Goal: Information Seeking & Learning: Learn about a topic

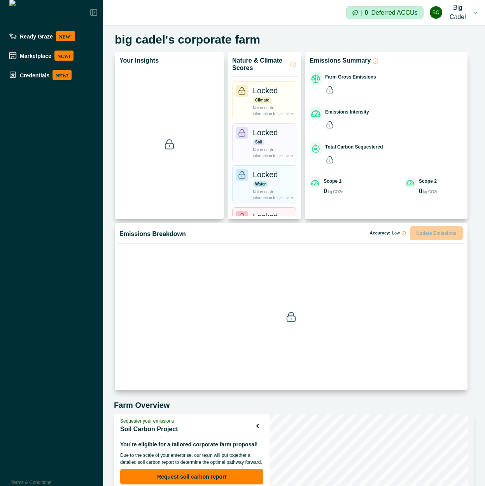
click at [34, 170] on div "Ready Graze NEW! Marketplace NEW! Credentials NEW! Terms & Conditions" at bounding box center [51, 243] width 103 height 486
click at [60, 79] on p "NEW!" at bounding box center [62, 75] width 19 height 10
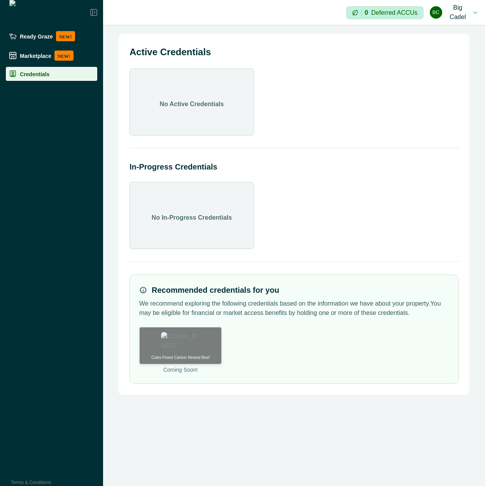
click at [461, 15] on button "BC Big Cadel" at bounding box center [453, 12] width 47 height 25
click at [443, 39] on button "Sign out" at bounding box center [434, 38] width 86 height 13
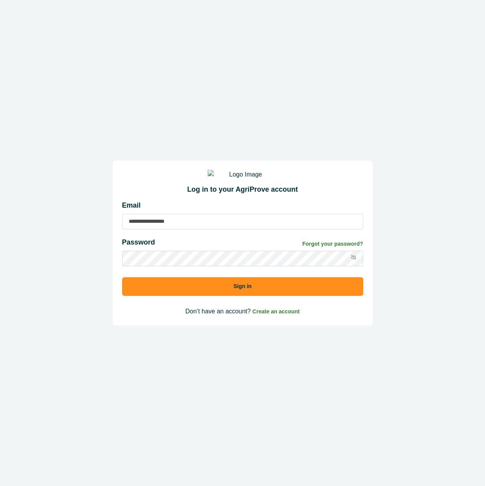
click at [207, 227] on input at bounding box center [242, 222] width 241 height 16
type input "*"
type input "**********"
click at [231, 226] on input "**********" at bounding box center [242, 222] width 241 height 16
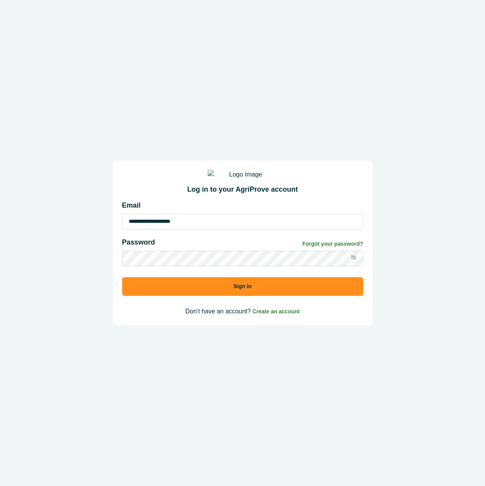
click at [231, 226] on input "**********" at bounding box center [242, 222] width 241 height 16
click at [122, 277] on button "Sign in" at bounding box center [242, 286] width 241 height 19
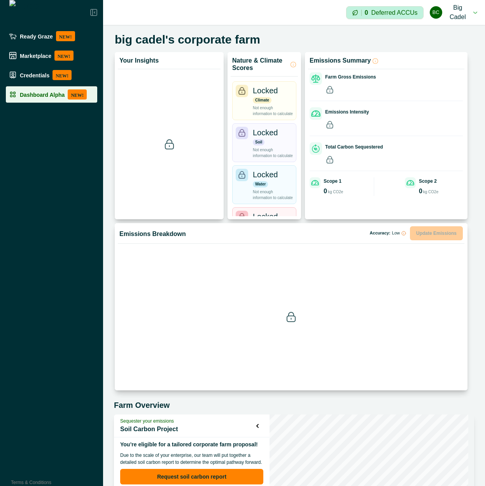
click at [56, 96] on p "Dashboard Alpha" at bounding box center [42, 94] width 45 height 6
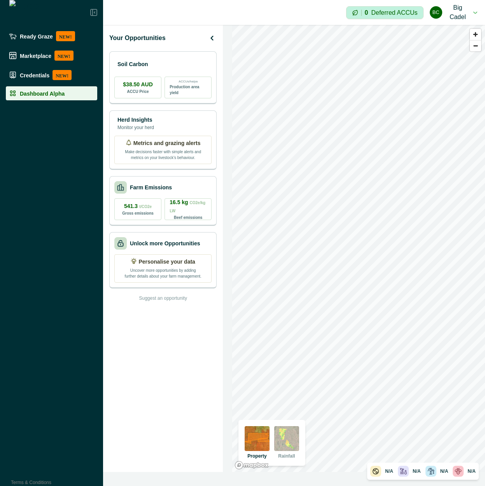
click at [226, 83] on div "Your Opportunities Soil Carbon $38.50 AUD ACCU Price ACCUs/ha/pa Production are…" at bounding box center [167, 248] width 129 height 447
click at [172, 58] on div "Soil Carbon" at bounding box center [162, 64] width 97 height 16
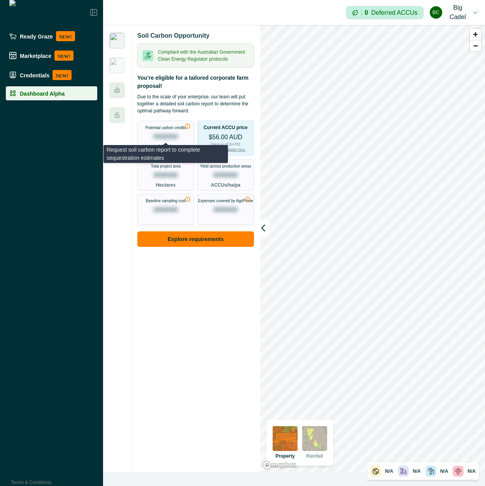
click at [169, 139] on p "0000000" at bounding box center [166, 136] width 24 height 9
click at [170, 138] on p "0000000" at bounding box center [166, 136] width 24 height 9
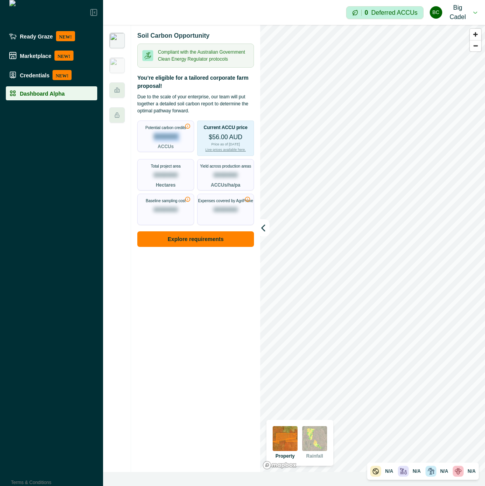
click at [170, 138] on p "0000000" at bounding box center [166, 136] width 24 height 9
copy p "0000000"
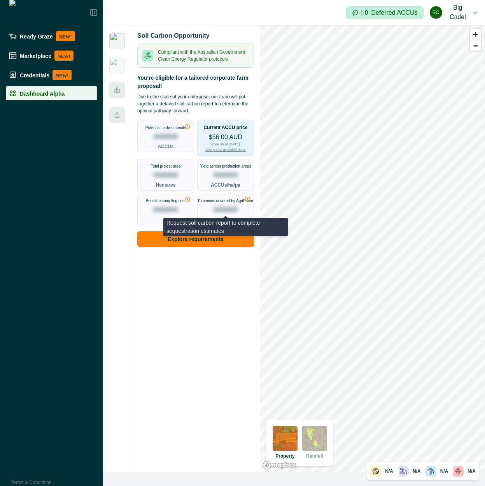
click at [235, 211] on p "0000000" at bounding box center [226, 209] width 24 height 9
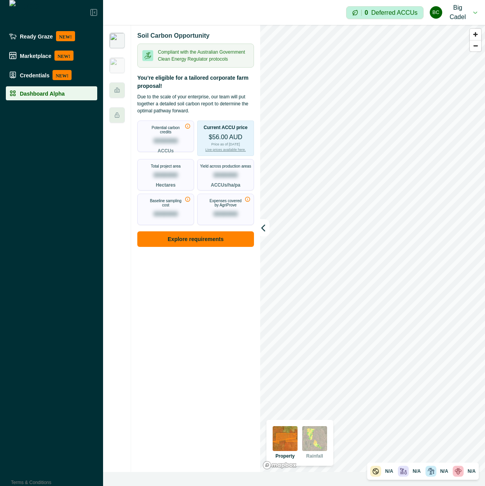
click at [193, 286] on div "Soil Carbon Opportunity Compliant with the Australian Government Clean Energy R…" at bounding box center [195, 248] width 129 height 447
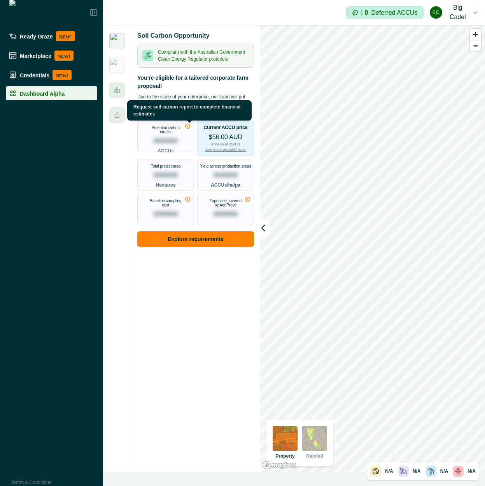
click at [188, 126] on icon at bounding box center [188, 126] width 6 height 6
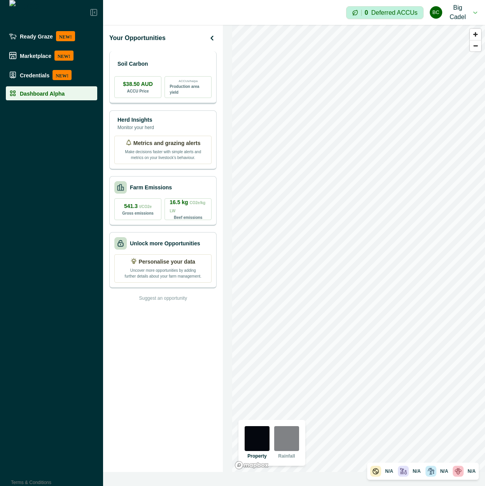
click at [196, 54] on div "Soil Carbon $38.50 AUD ACCU Price ACCUs/ha/pa Production area yield" at bounding box center [162, 77] width 107 height 53
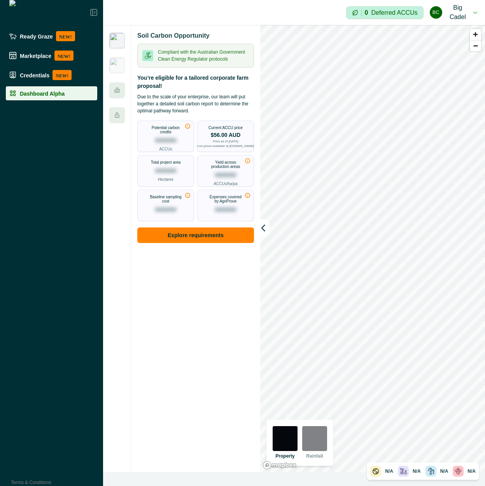
click at [227, 125] on div "Current ACCU price $56.00 AUD Price as of [DATE] Live prices available at [DOMA…" at bounding box center [226, 137] width 56 height 32
click at [216, 317] on div "Soil Carbon Opportunity Compliant with the Australian Government Clean Energy R…" at bounding box center [195, 248] width 129 height 447
click at [190, 300] on div "Soil Carbon Opportunity Compliant with the Australian Government Clean Energy R…" at bounding box center [195, 248] width 129 height 447
click at [224, 186] on div "Yield across production areas 0000000 ACCUs/ha/pa" at bounding box center [226, 173] width 56 height 35
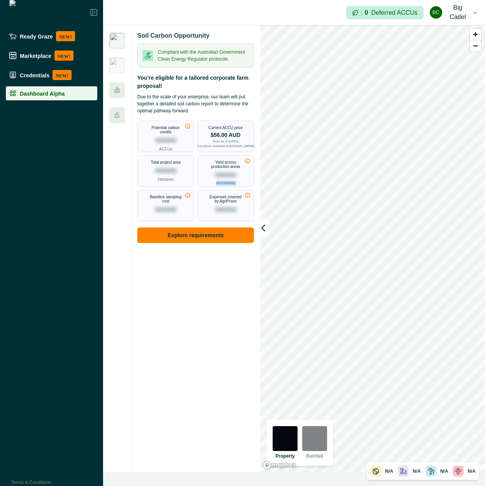
click at [224, 186] on div "Yield across production areas 0000000 ACCUs/ha/pa" at bounding box center [226, 173] width 56 height 35
click at [186, 291] on div "Soil Carbon Opportunity Compliant with the Australian Government Clean Energy R…" at bounding box center [195, 248] width 129 height 447
click at [207, 237] on button "Explore requirements" at bounding box center [195, 236] width 117 height 16
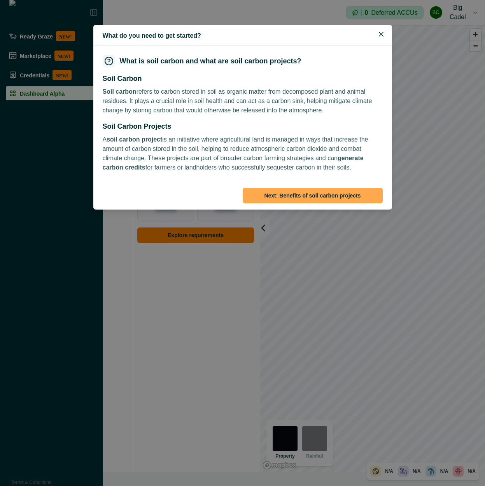
click at [285, 196] on button "Next: Benefits of soil carbon projects" at bounding box center [313, 196] width 140 height 16
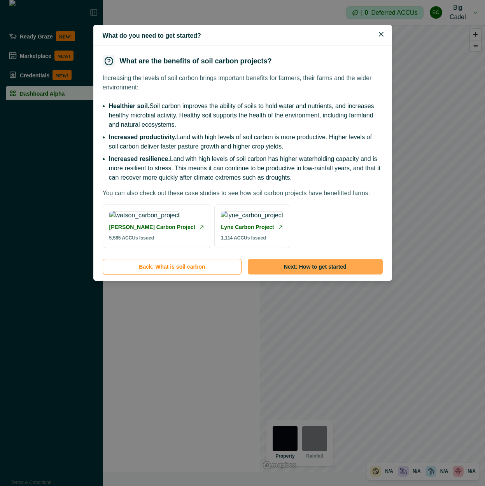
click at [288, 275] on button "Next: How to get started" at bounding box center [315, 267] width 135 height 16
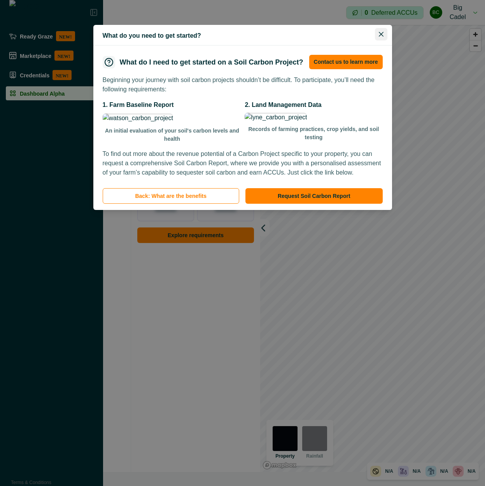
click at [380, 33] on icon "Close" at bounding box center [381, 34] width 5 height 5
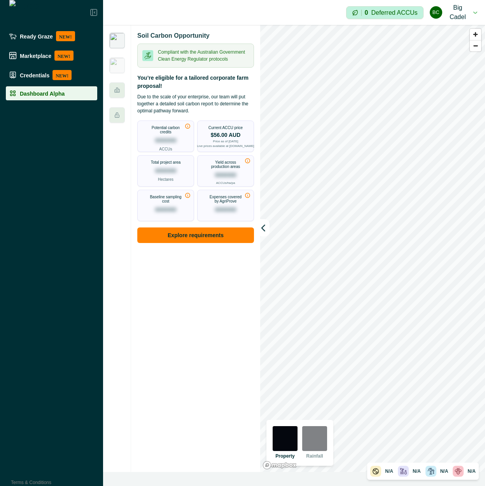
click at [186, 271] on div "Soil Carbon Opportunity Compliant with the Australian Government Clean Energy R…" at bounding box center [195, 248] width 129 height 447
click at [194, 91] on div "You’re eligible for a tailored corporate farm proposal! Due to the scale of you…" at bounding box center [195, 94] width 117 height 40
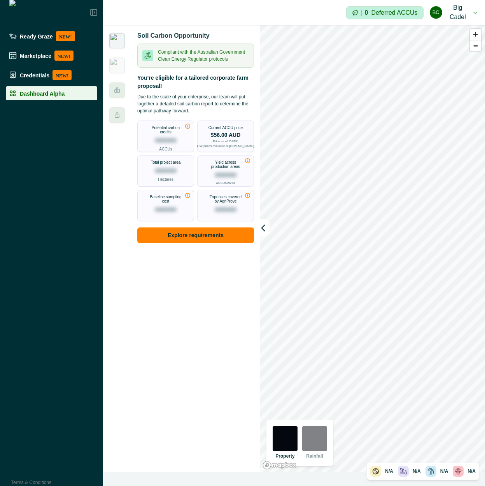
click at [194, 91] on div "You’re eligible for a tailored corporate farm proposal! Due to the scale of you…" at bounding box center [195, 94] width 117 height 40
click at [175, 299] on div "Soil Carbon Opportunity Compliant with the Australian Government Clean Energy R…" at bounding box center [195, 248] width 129 height 447
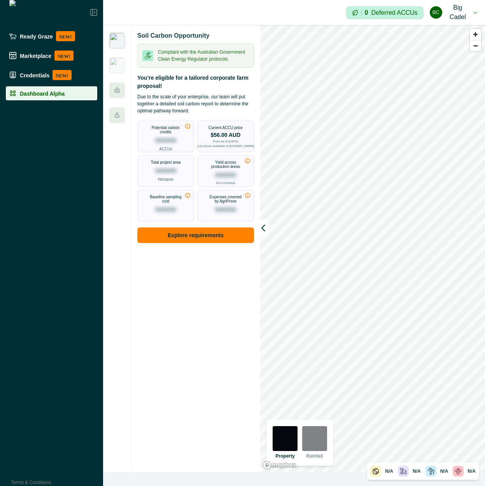
click at [472, 10] on button "BC Big Cadel" at bounding box center [453, 12] width 47 height 25
click at [435, 34] on button "Sign out" at bounding box center [434, 38] width 86 height 13
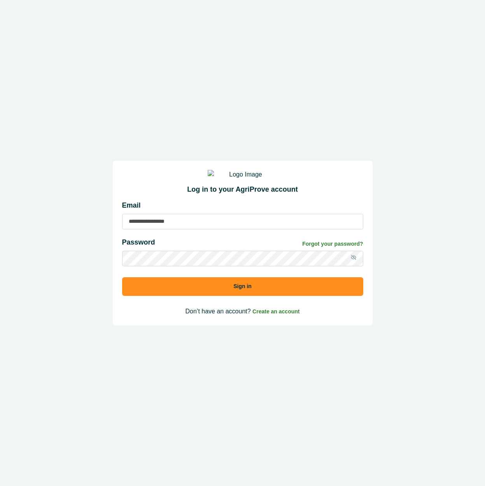
click at [239, 227] on input at bounding box center [242, 222] width 241 height 16
paste input "**********"
type input "**********"
click at [202, 294] on button "Sign in" at bounding box center [242, 286] width 241 height 19
